Goal: Task Accomplishment & Management: Manage account settings

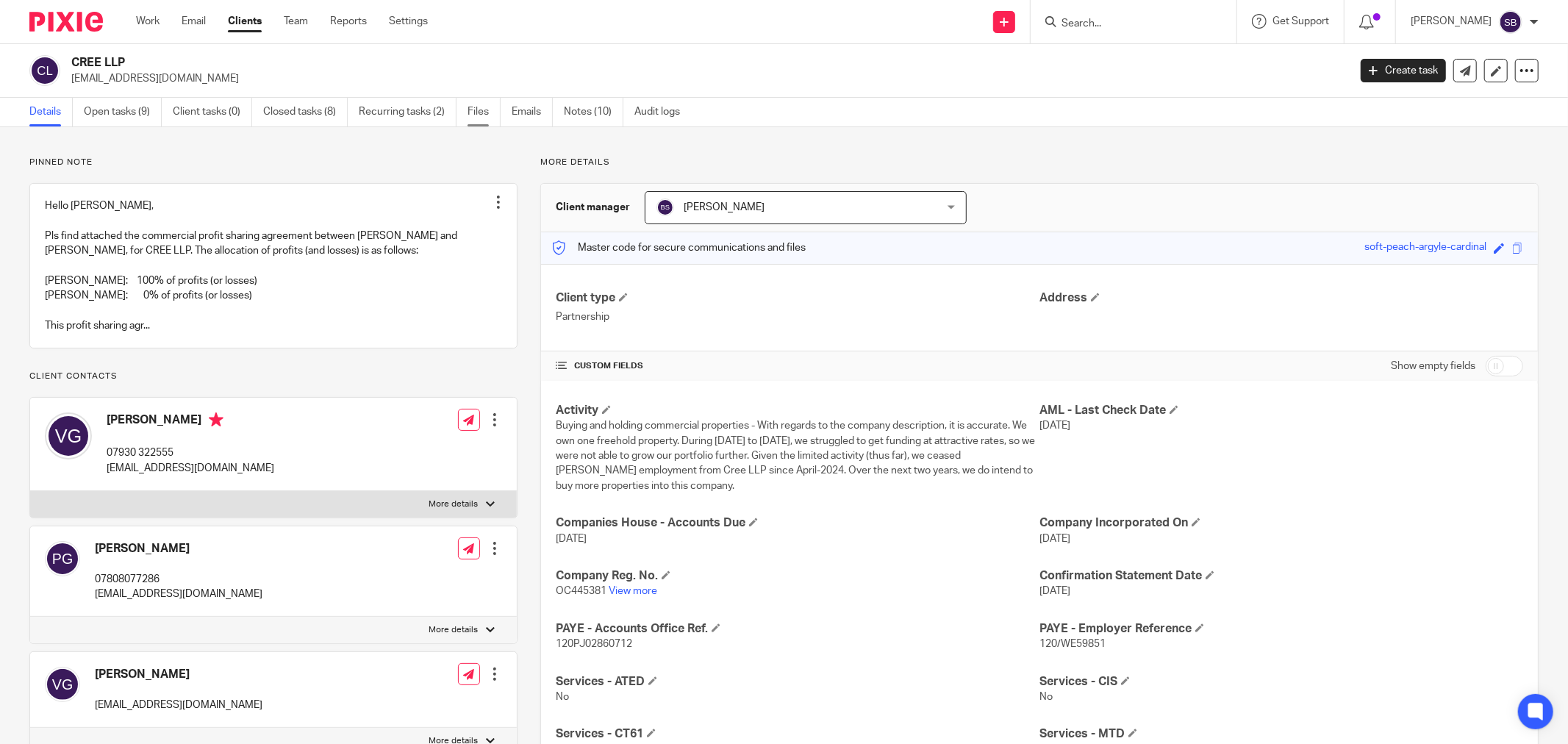
click at [487, 116] on link "Files" at bounding box center [484, 111] width 33 height 29
click at [531, 110] on link "Emails" at bounding box center [532, 111] width 41 height 29
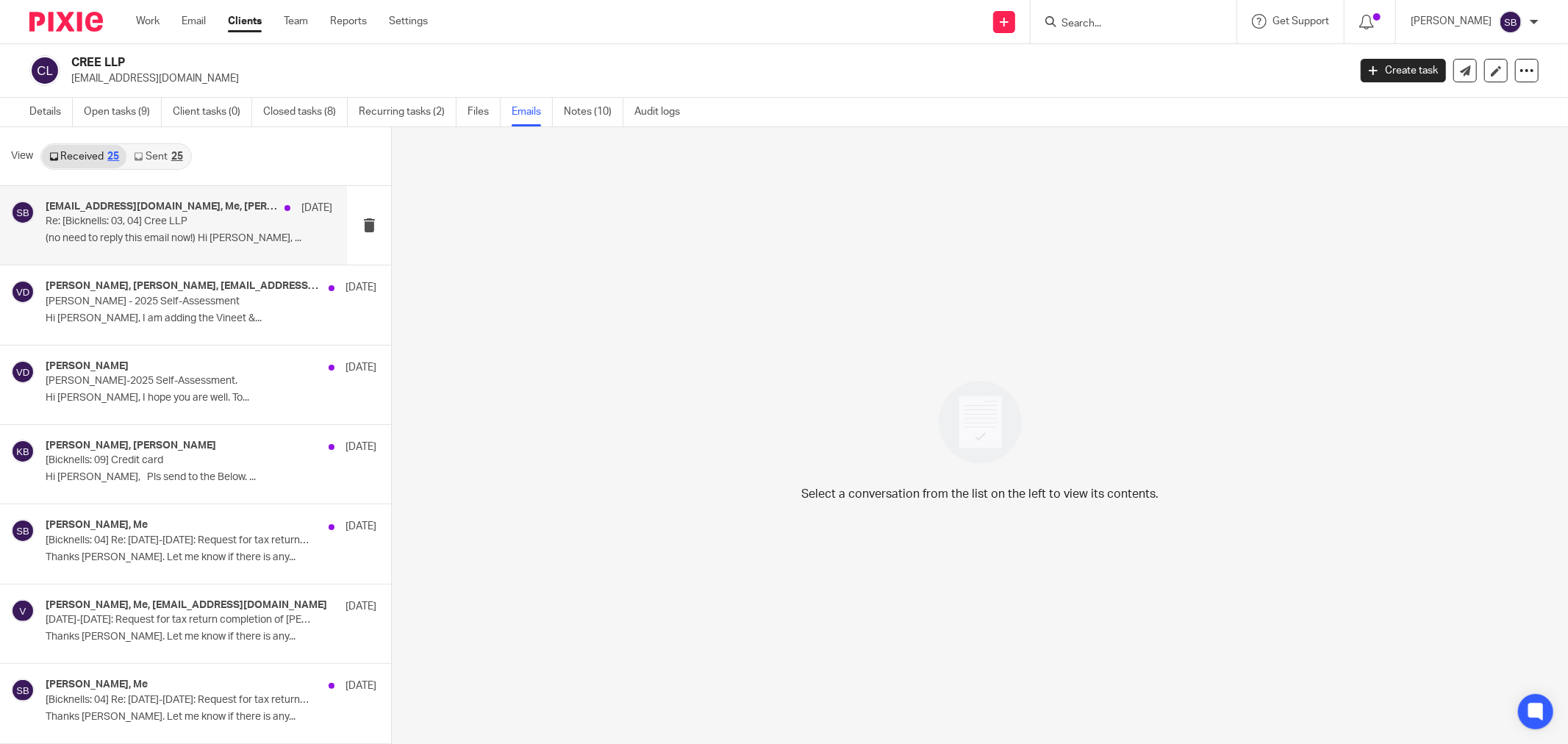
click at [186, 218] on p "Re: [Bicknells: 03, 04] Cree LLP" at bounding box center [160, 221] width 230 height 12
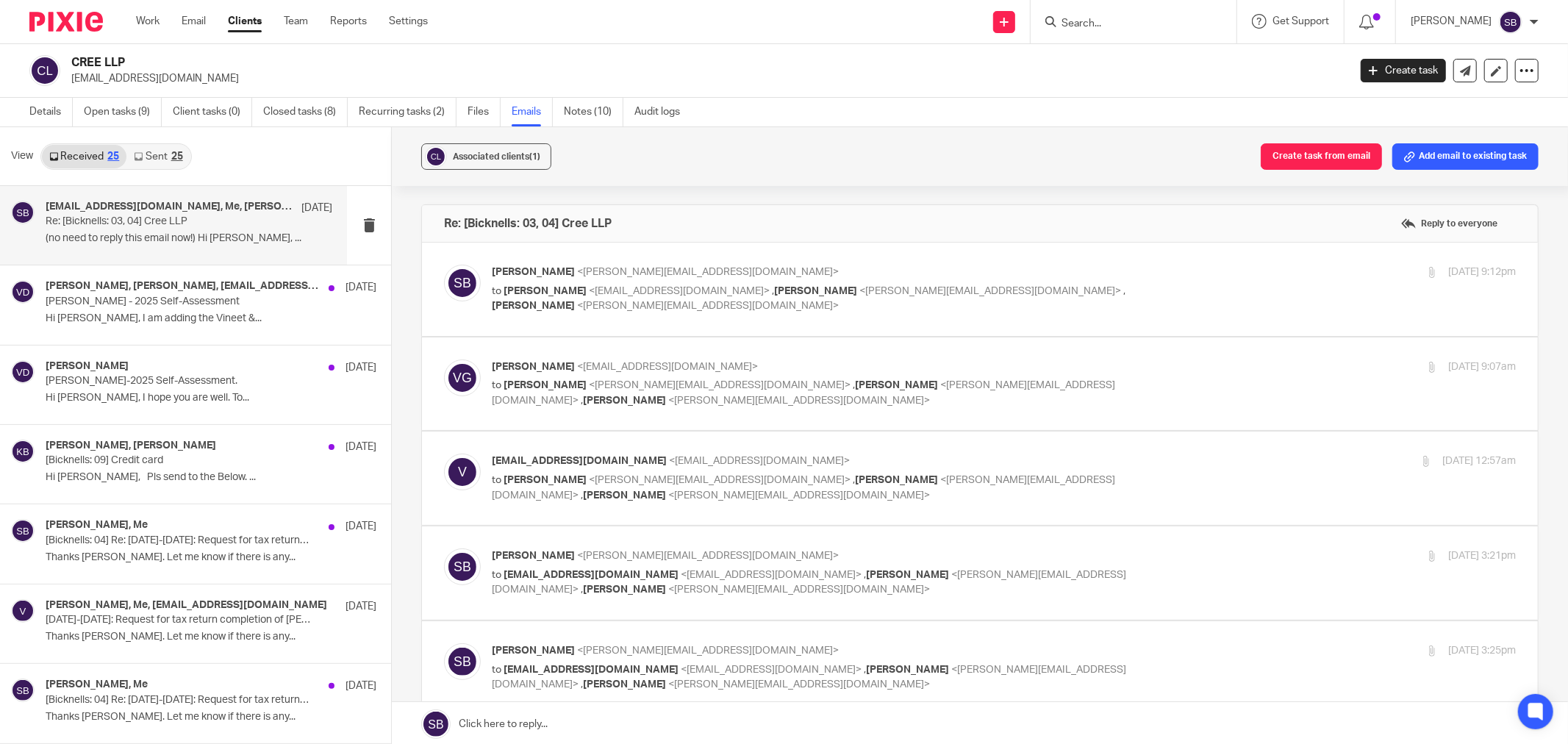
click at [791, 306] on div "Steve Bicknell <steve@bicknells.net> to Vineet Gupta <vineetgupta410@gmail.com>…" at bounding box center [979, 289] width 1071 height 50
click at [805, 265] on p "Steve Bicknell <steve@bicknells.net>" at bounding box center [833, 272] width 683 height 16
checkbox input "true"
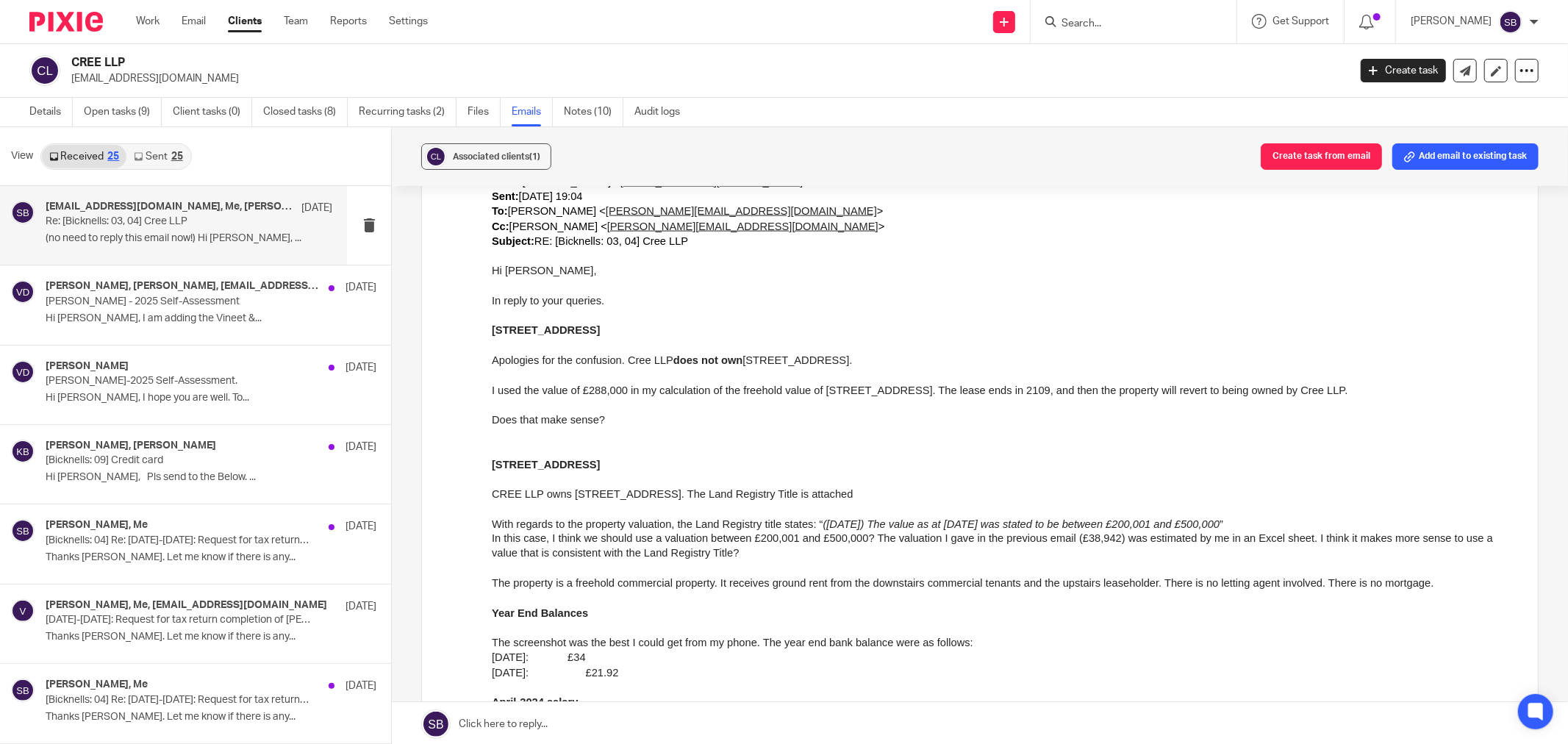
scroll to position [2122, 0]
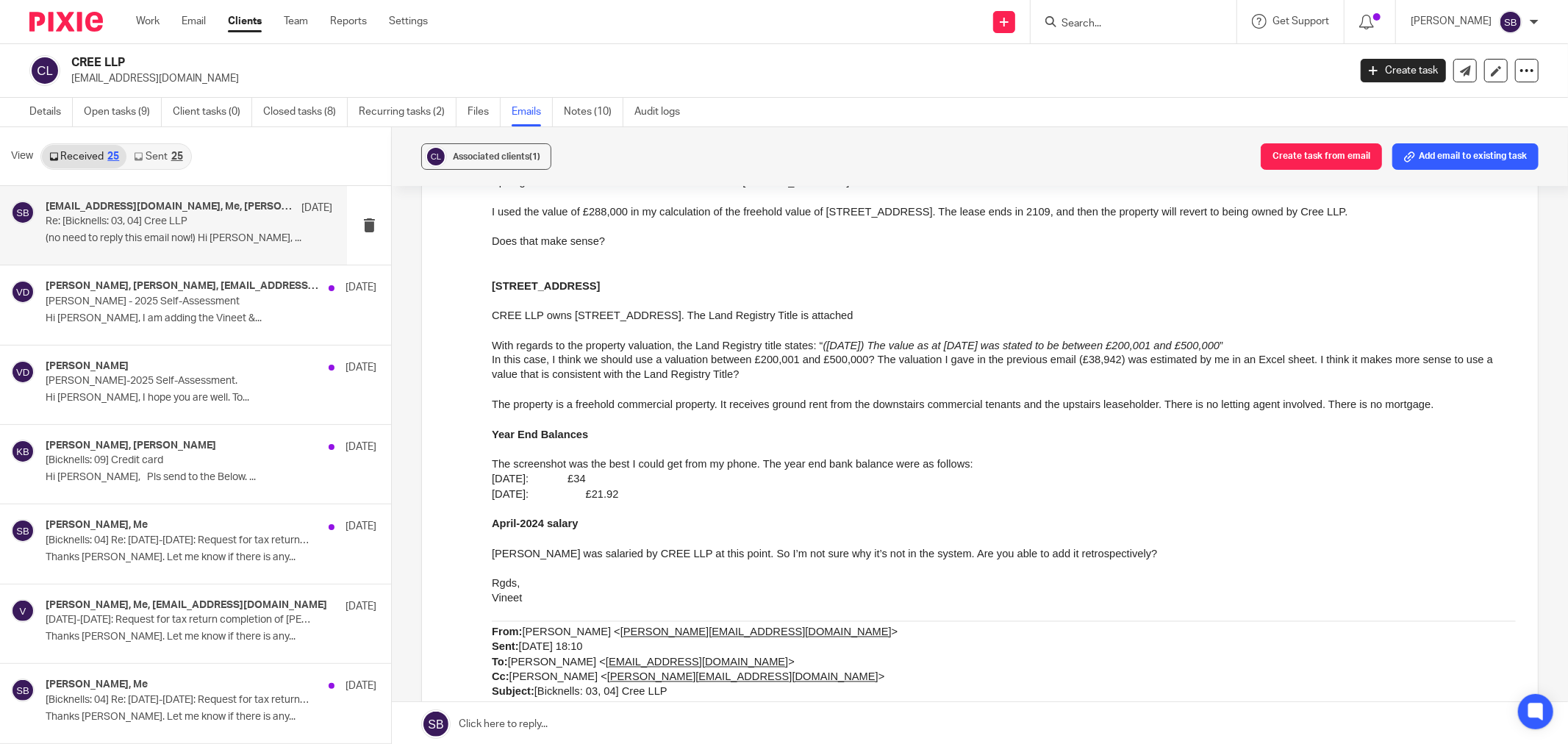
drag, startPoint x: 493, startPoint y: 481, endPoint x: 691, endPoint y: 514, distance: 200.7
click at [691, 514] on div "Hi Steve, In reply to your queries. 49A New North Road Apologies for the confus…" at bounding box center [1004, 687] width 1024 height 1204
copy div "The screenshot was the best I could get from my phone. The year end bank balanc…"
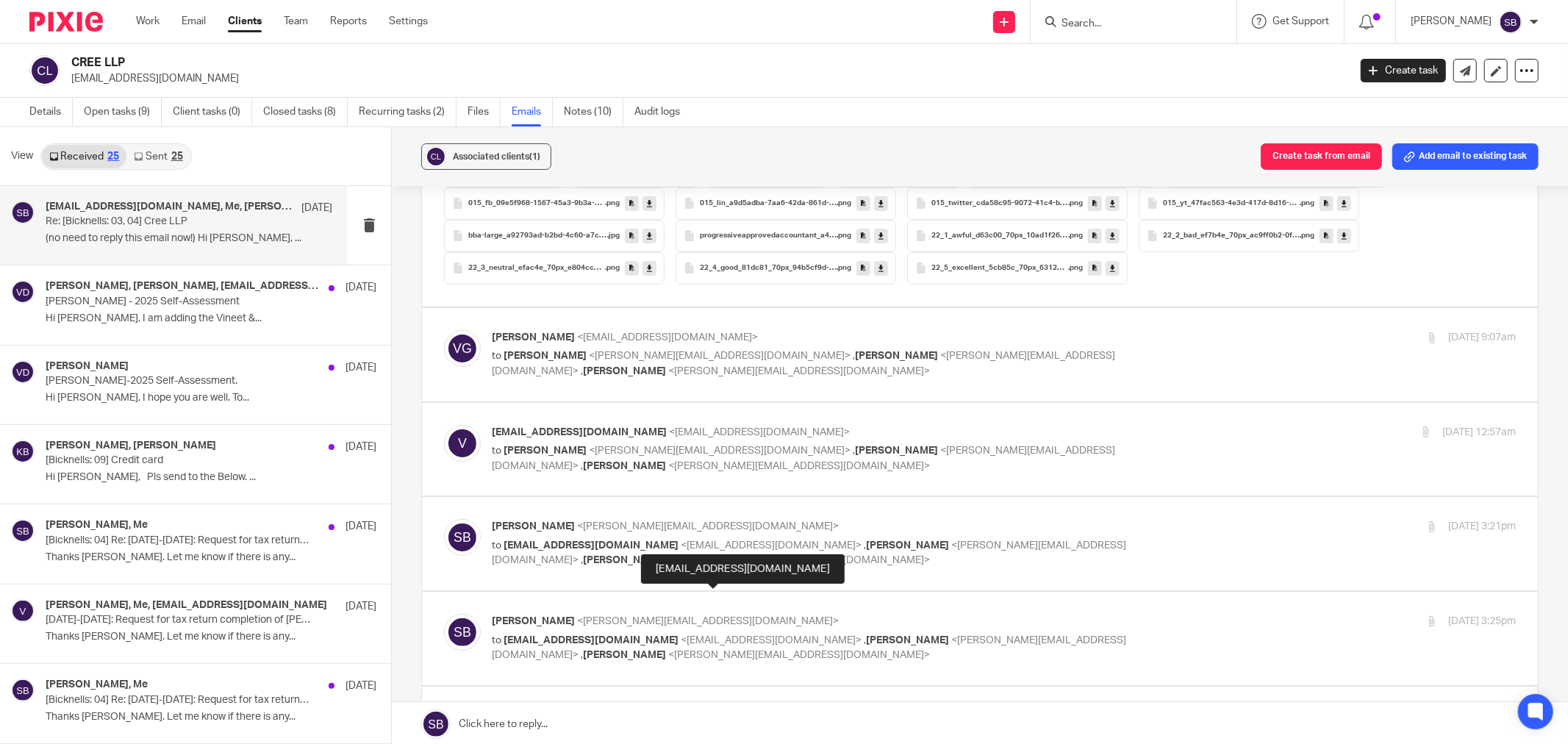
scroll to position [3347, 0]
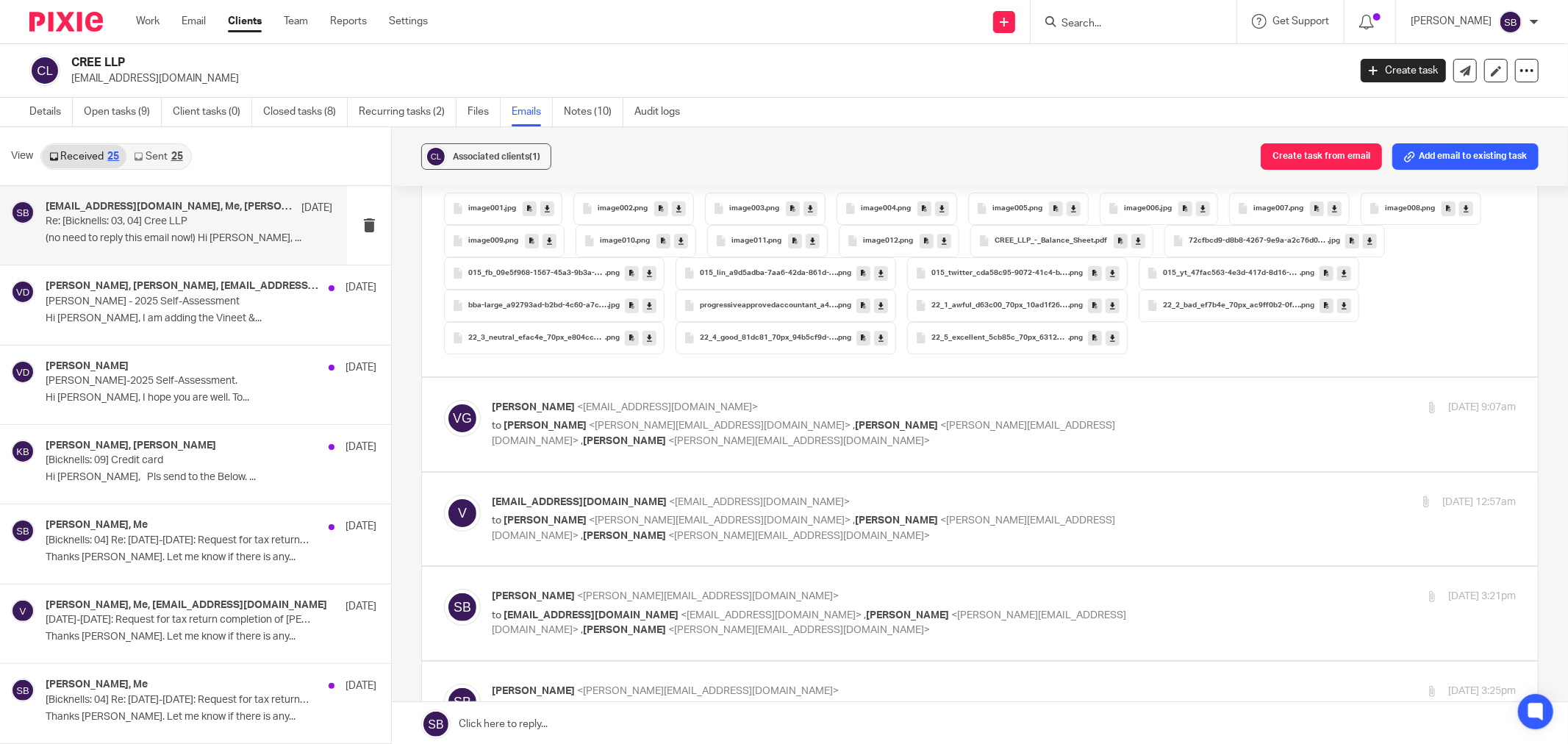
click at [794, 400] on p "Vineet Gupta <vineetgupta410@gmail.com>" at bounding box center [833, 407] width 683 height 16
checkbox input "true"
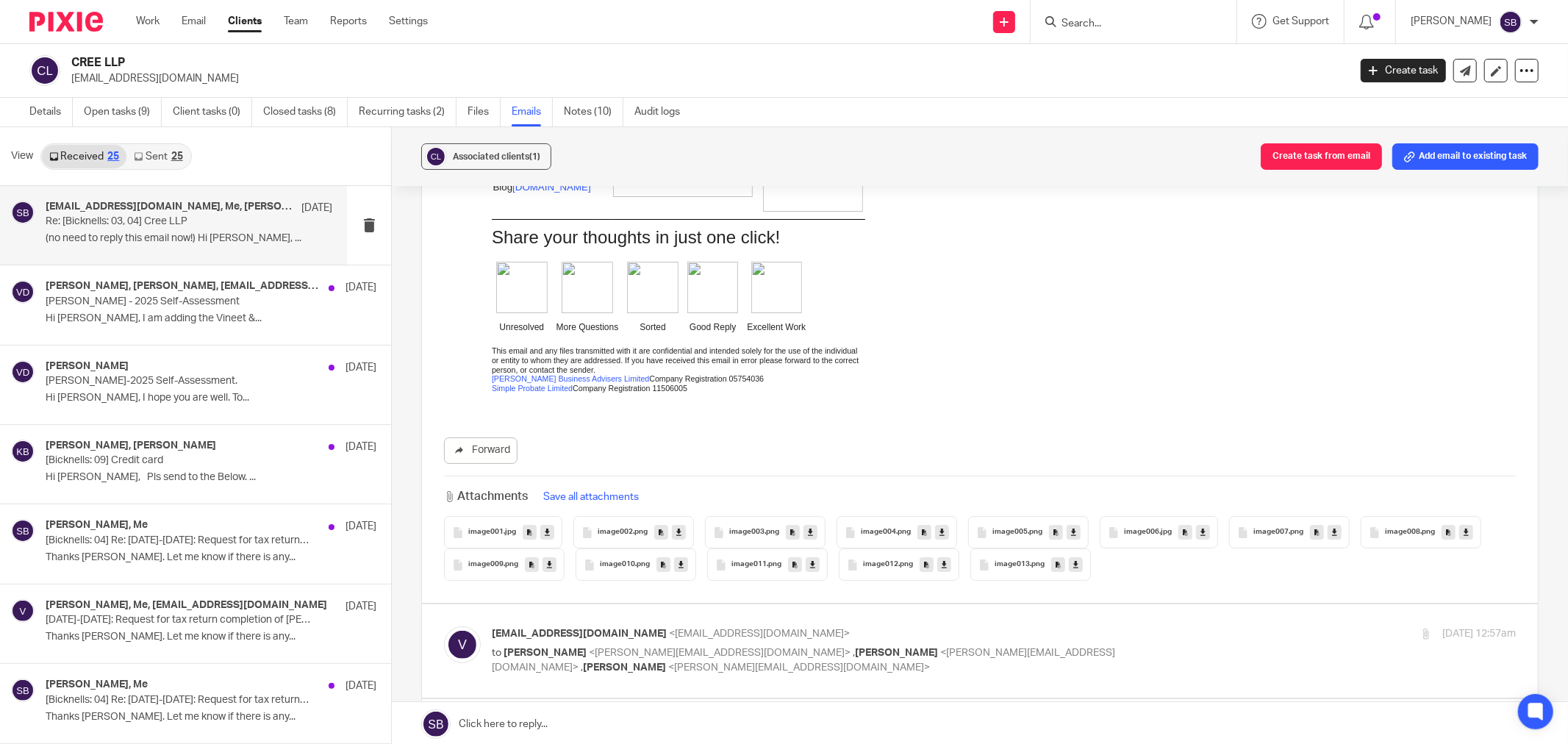
scroll to position [7266, 0]
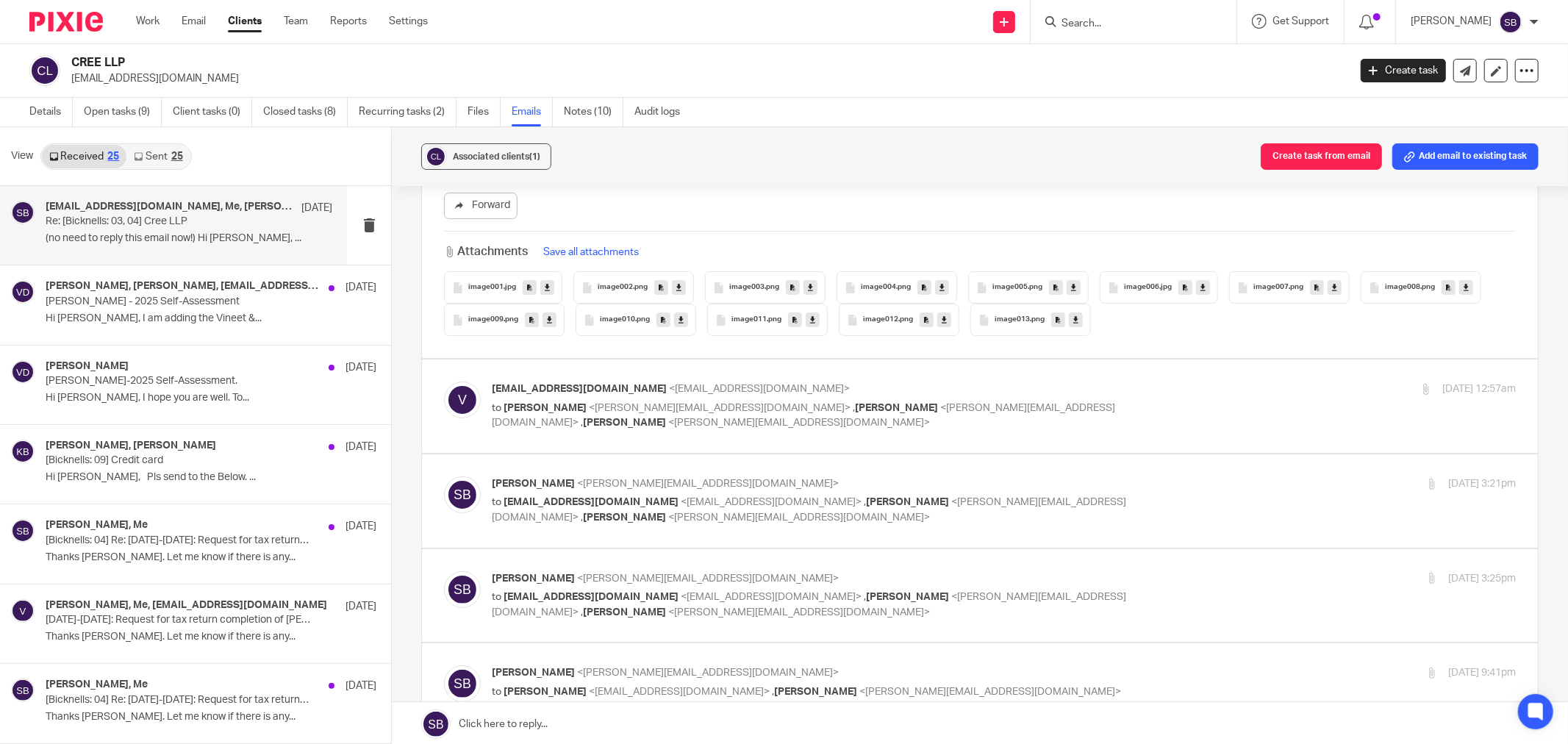
click at [870, 359] on label at bounding box center [980, 405] width 1116 height 93
click at [444, 381] on input "checkbox" at bounding box center [444, 381] width 1 height 1
checkbox input "true"
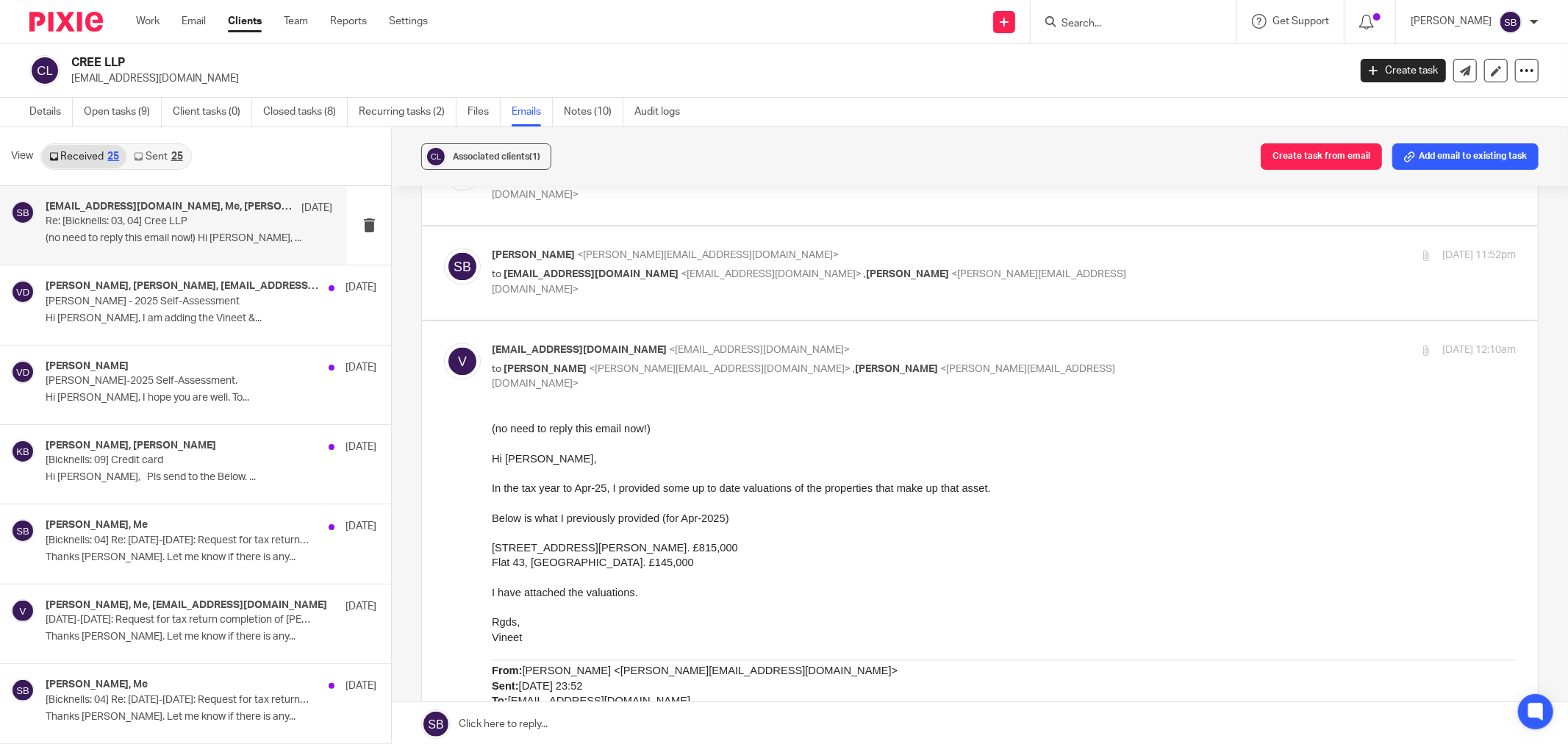
scroll to position [11838, 0]
